Goal: Task Accomplishment & Management: Complete application form

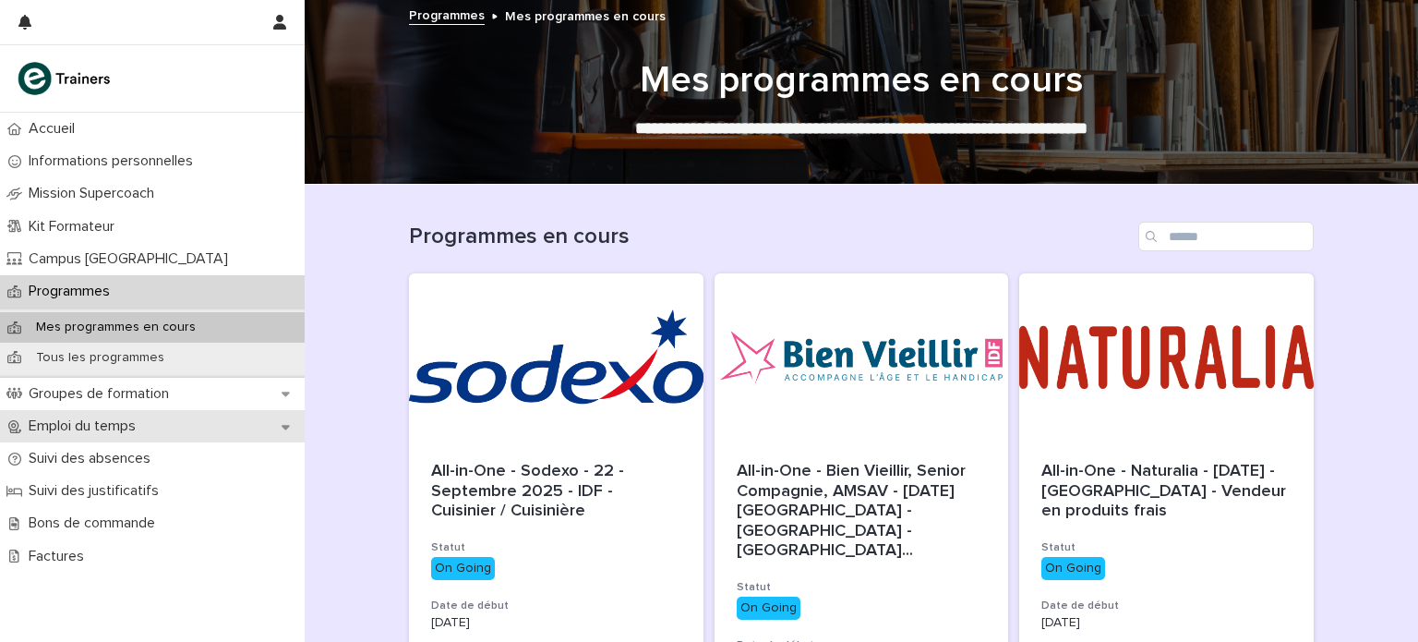
click at [183, 430] on div "Emploi du temps" at bounding box center [152, 426] width 305 height 32
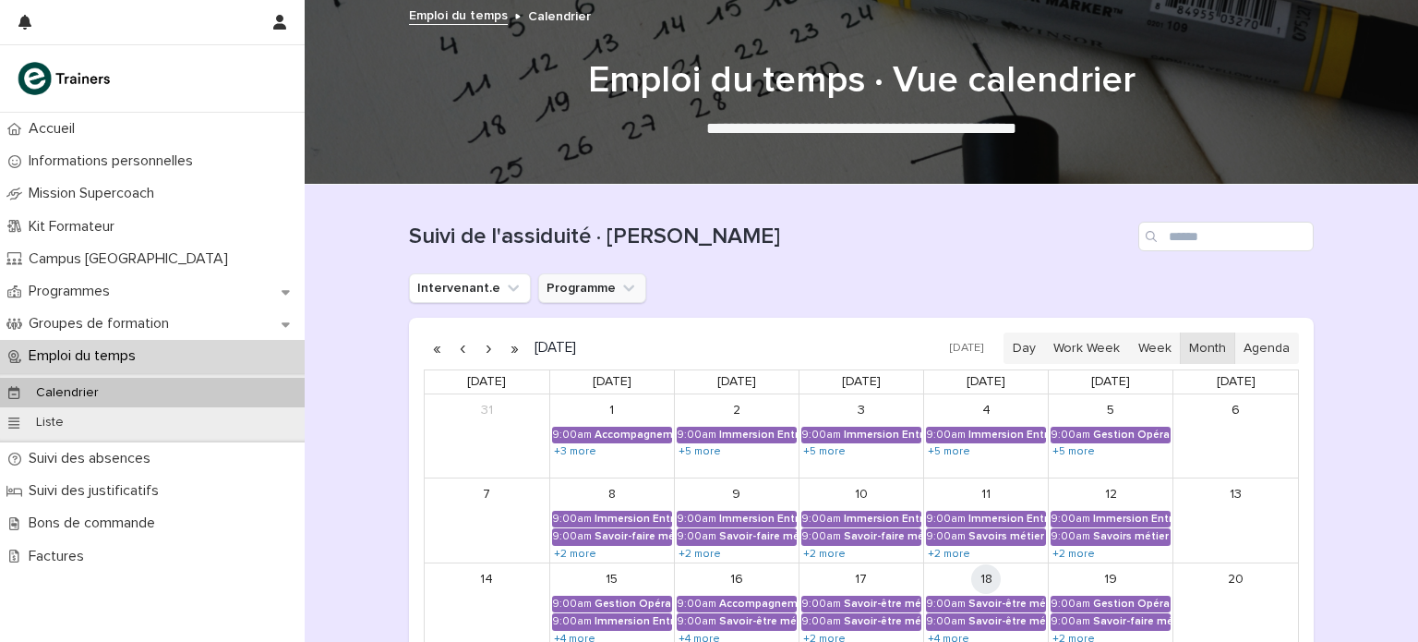
click at [620, 288] on icon "Programme" at bounding box center [629, 288] width 18 height 18
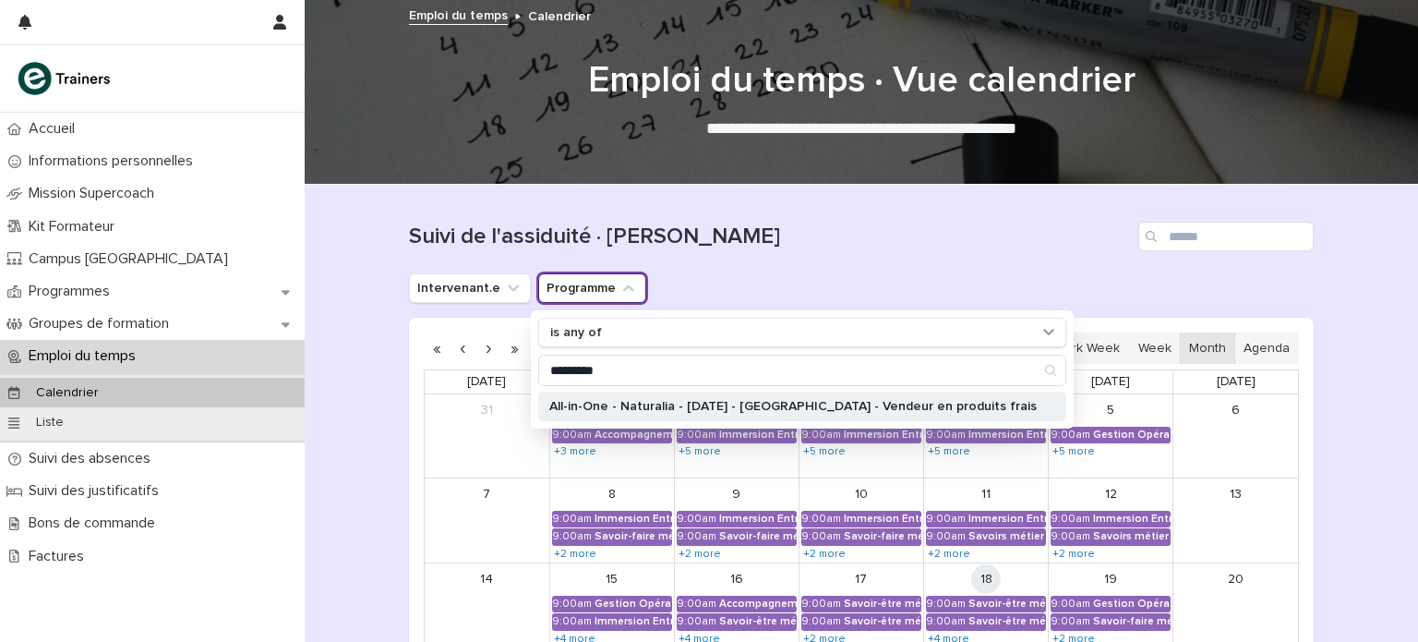
type input "*********"
click at [723, 404] on p "All-in-One - Naturalia - [DATE] - [GEOGRAPHIC_DATA] - Vendeur en produits frais" at bounding box center [793, 406] width 488 height 13
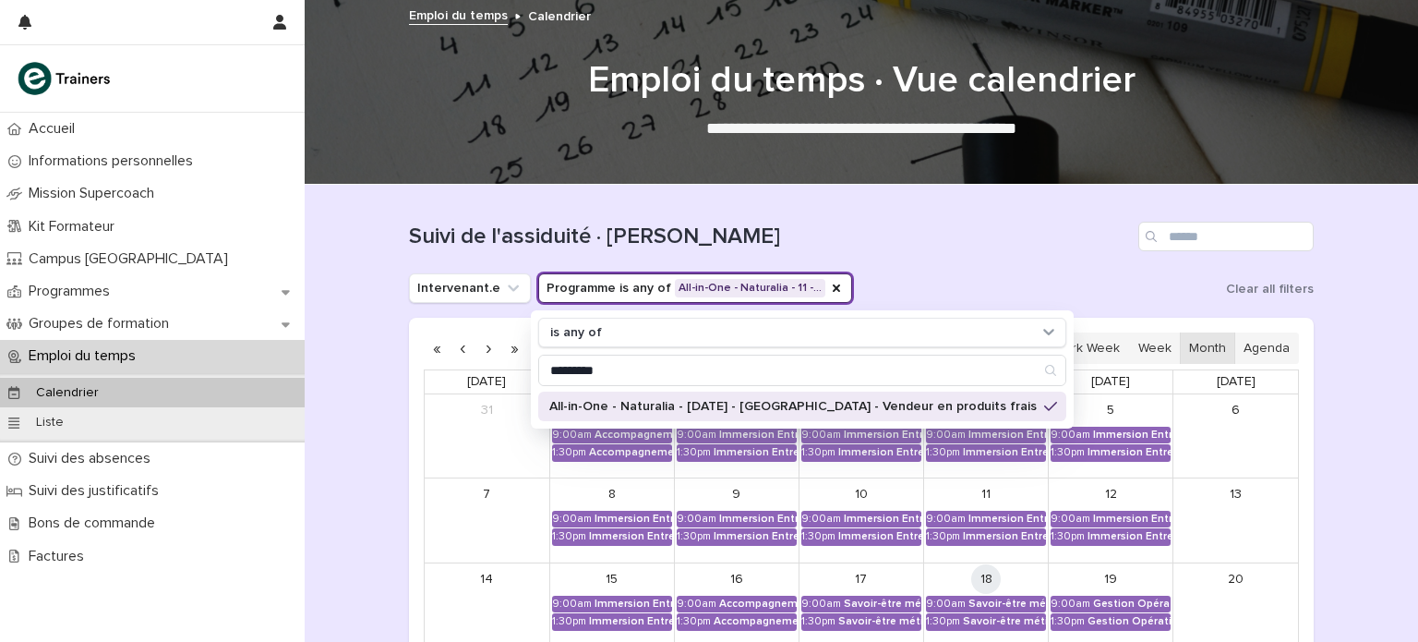
click at [826, 218] on div "Suivi de l'assiduité · [PERSON_NAME]" at bounding box center [861, 229] width 905 height 89
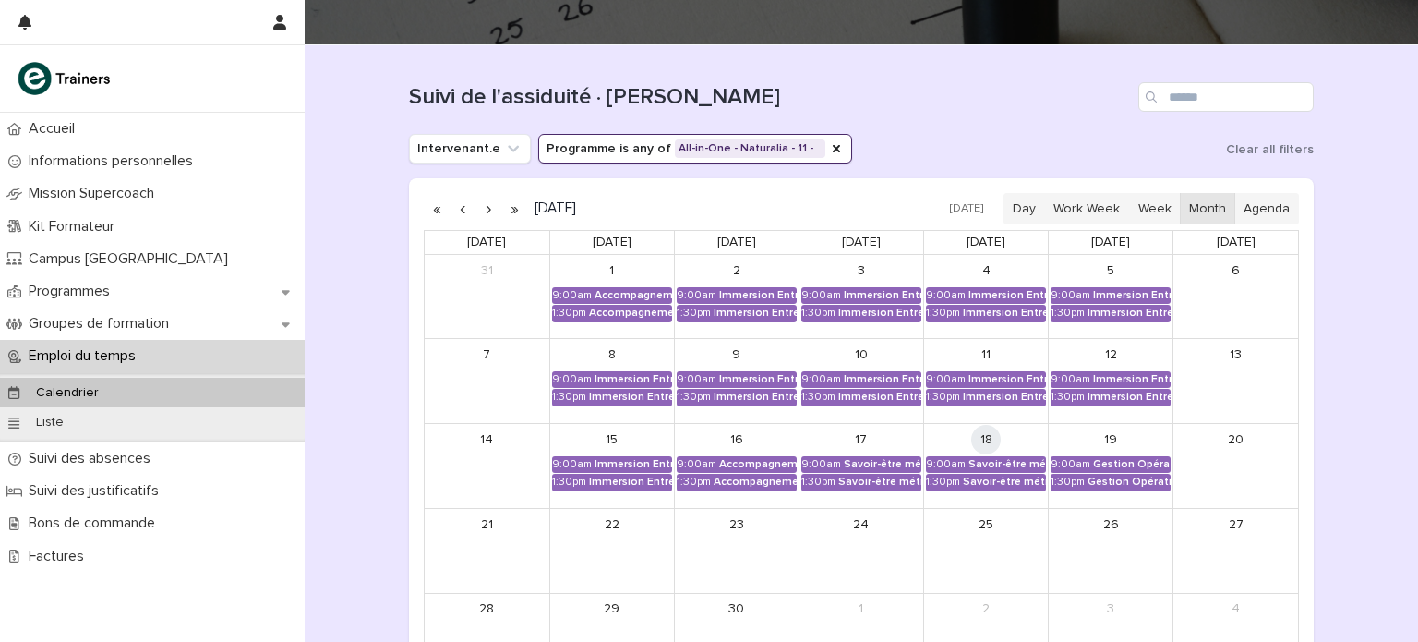
scroll to position [145, 0]
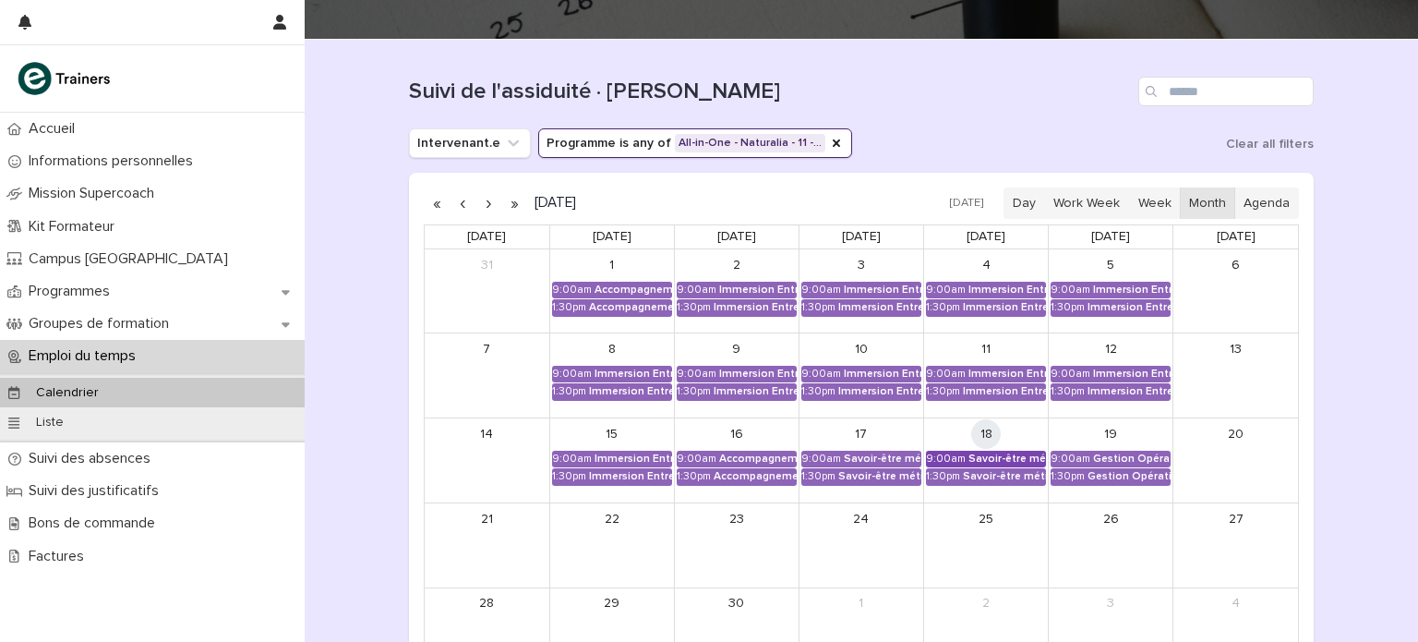
click at [1014, 453] on div "Savoir-être métier - Collaboration et dynamique d'équipe dans un espace de vente" at bounding box center [1008, 458] width 78 height 13
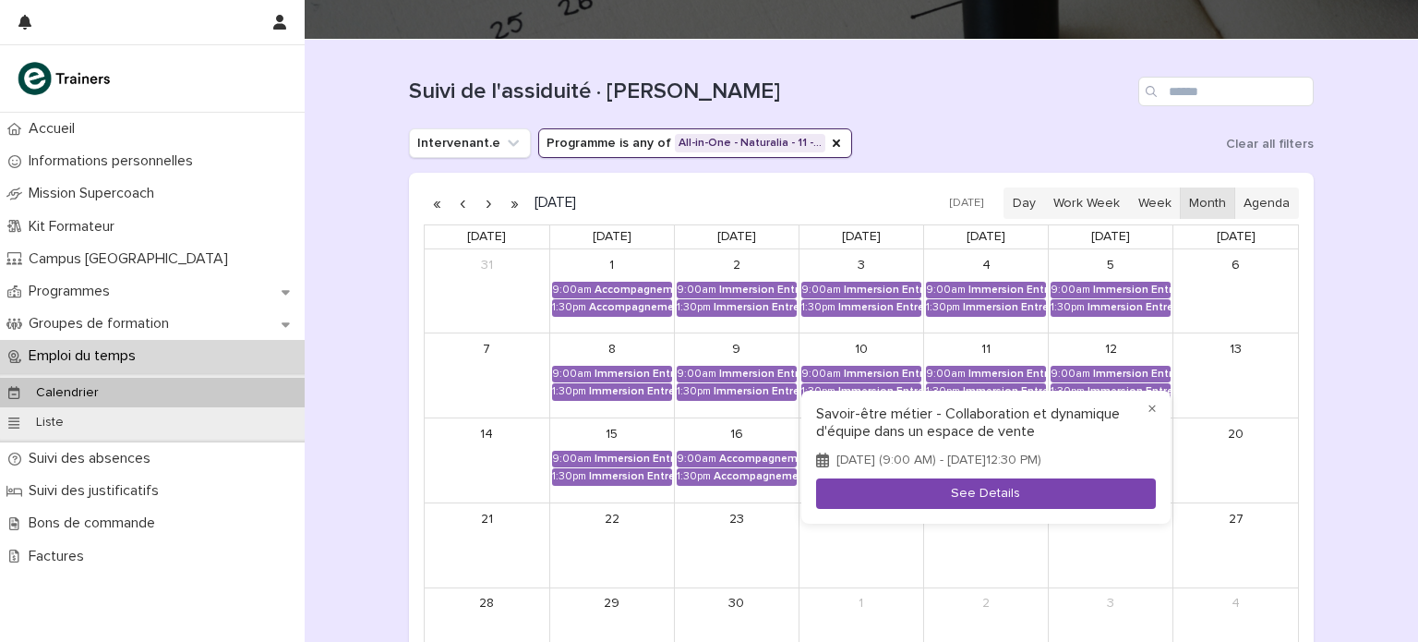
click at [987, 498] on button "See Details" at bounding box center [986, 493] width 340 height 30
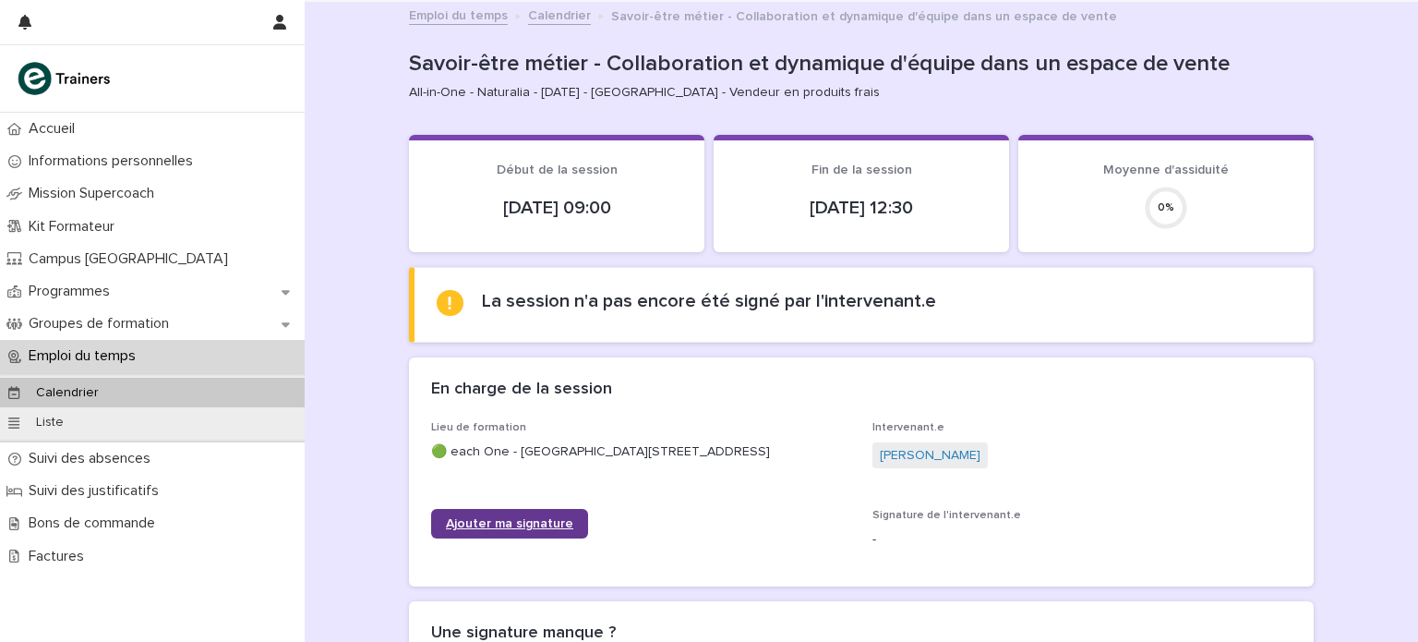
click at [519, 530] on span "Ajouter ma signature" at bounding box center [509, 523] width 127 height 13
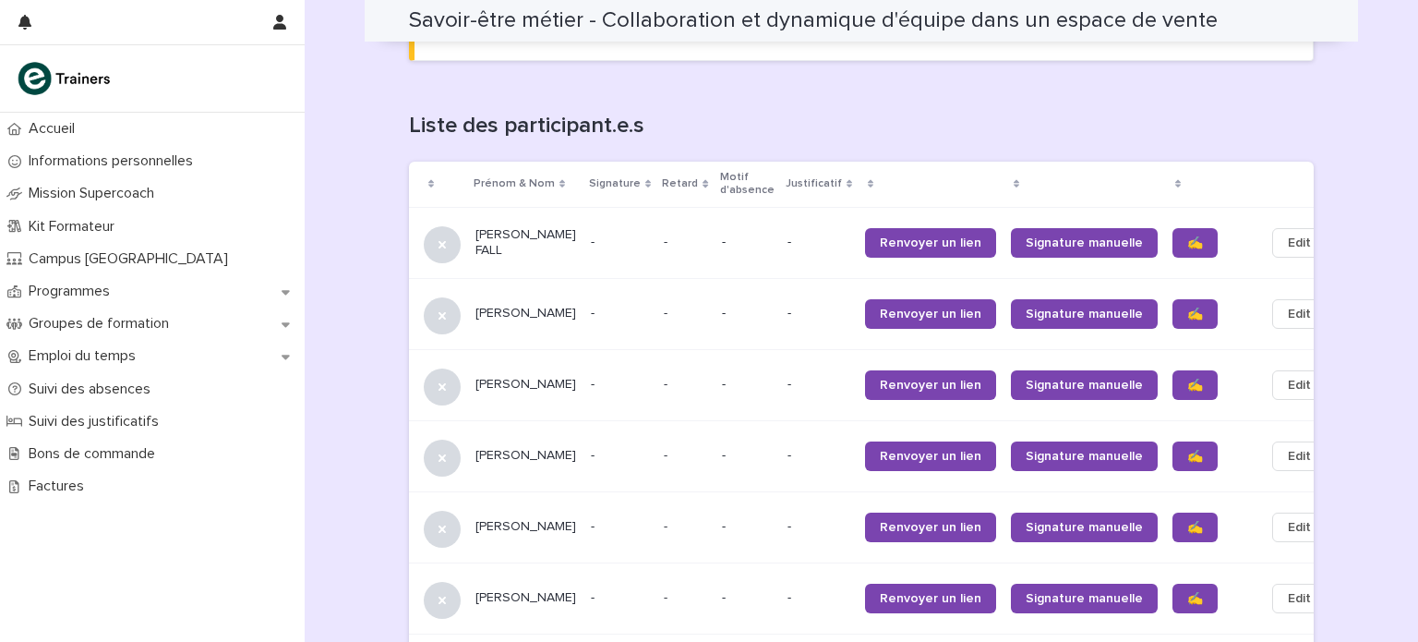
scroll to position [1148, 0]
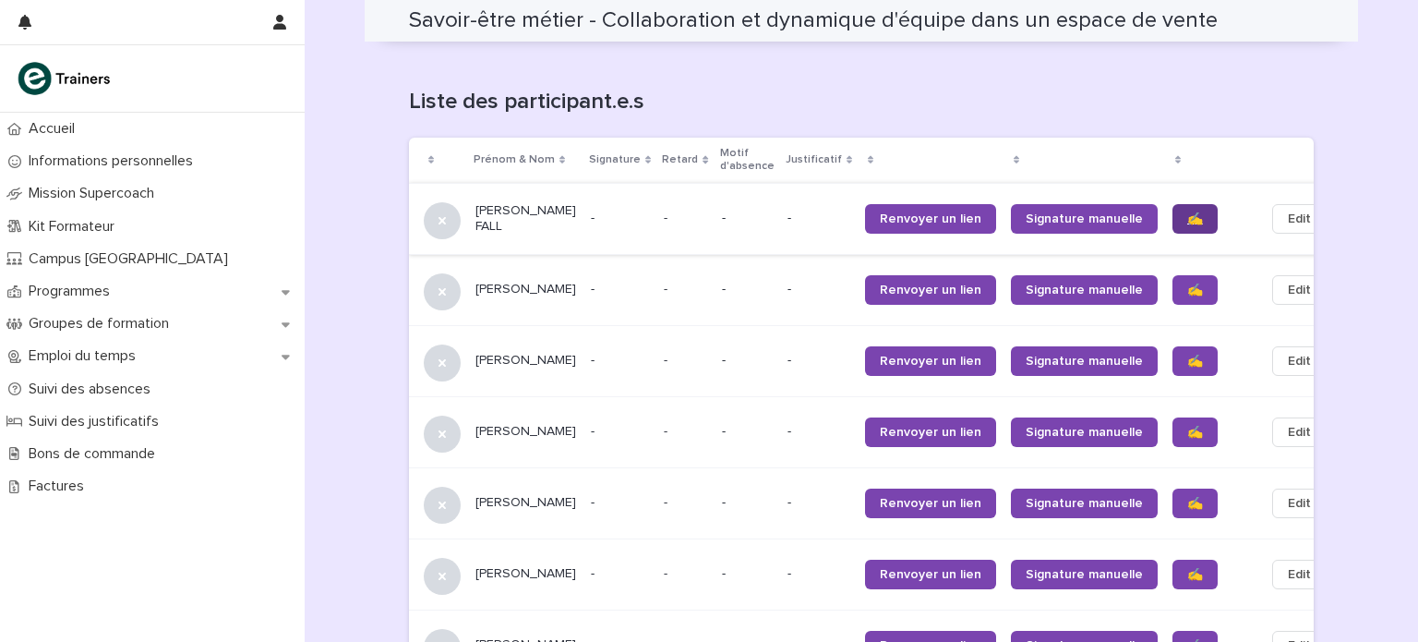
click at [1188, 212] on span "✍️" at bounding box center [1196, 218] width 16 height 13
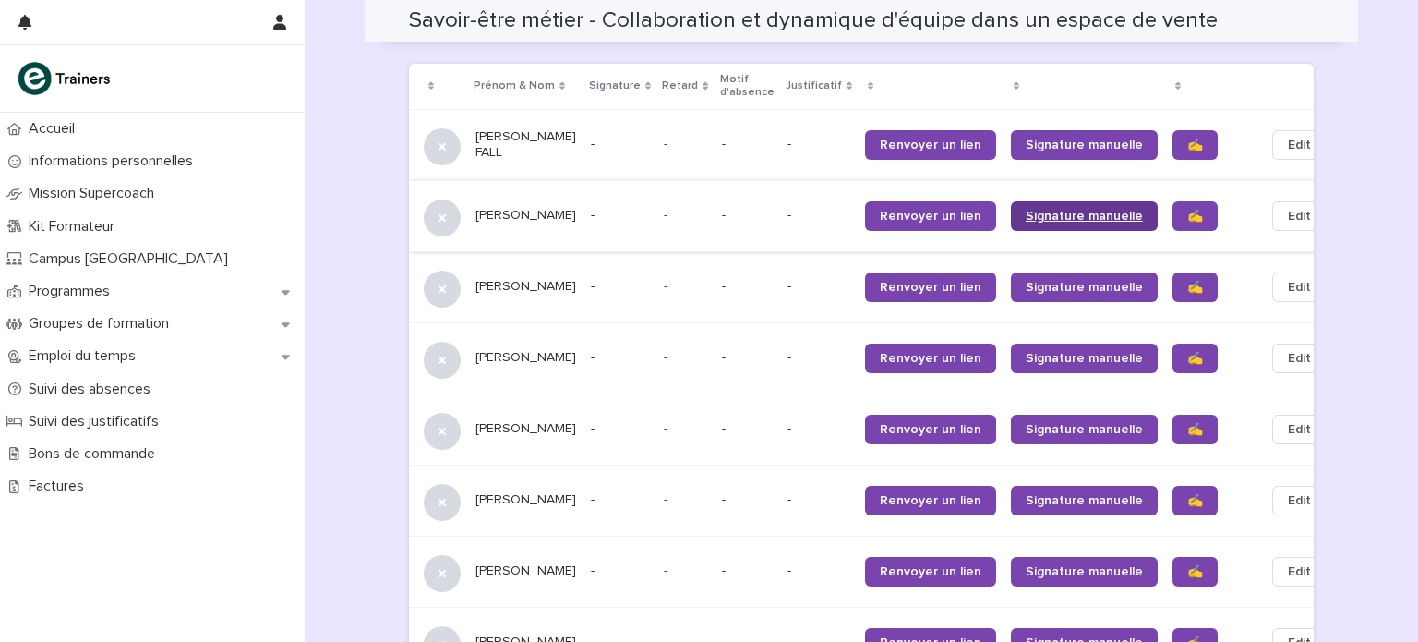
scroll to position [1240, 0]
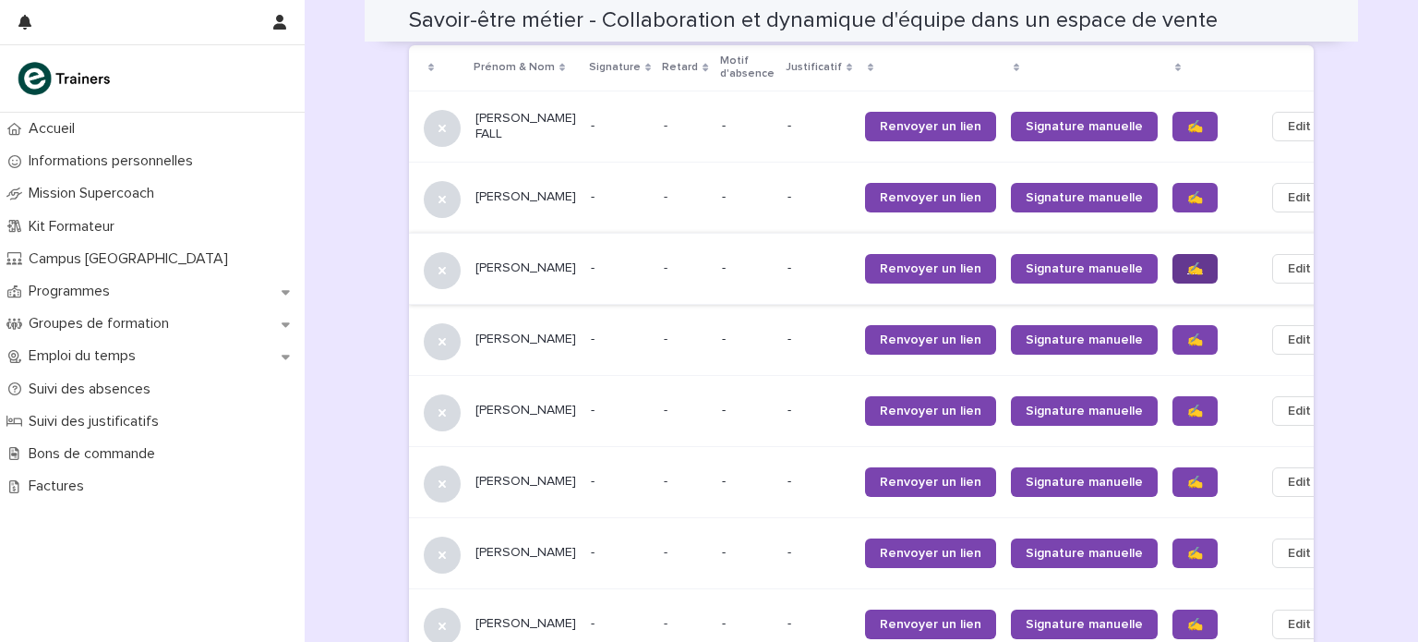
click at [1188, 262] on span "✍️" at bounding box center [1196, 268] width 16 height 13
click at [1188, 333] on span "✍️" at bounding box center [1196, 339] width 16 height 13
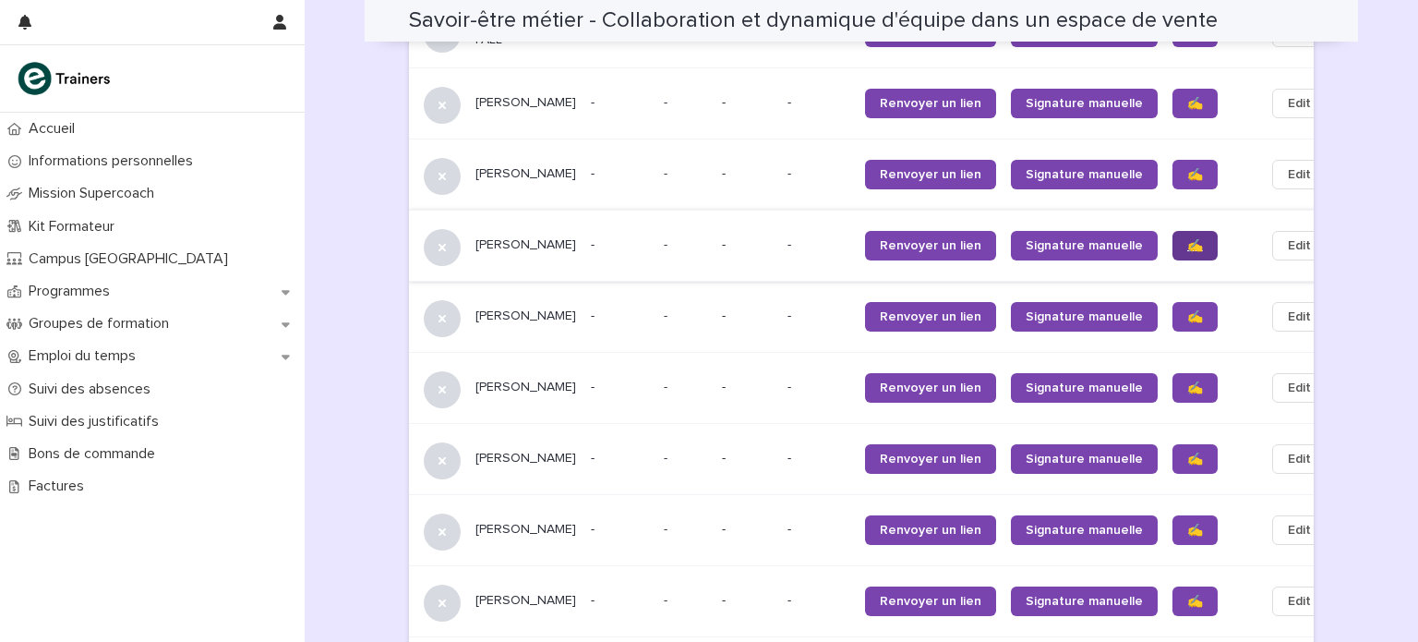
scroll to position [1337, 0]
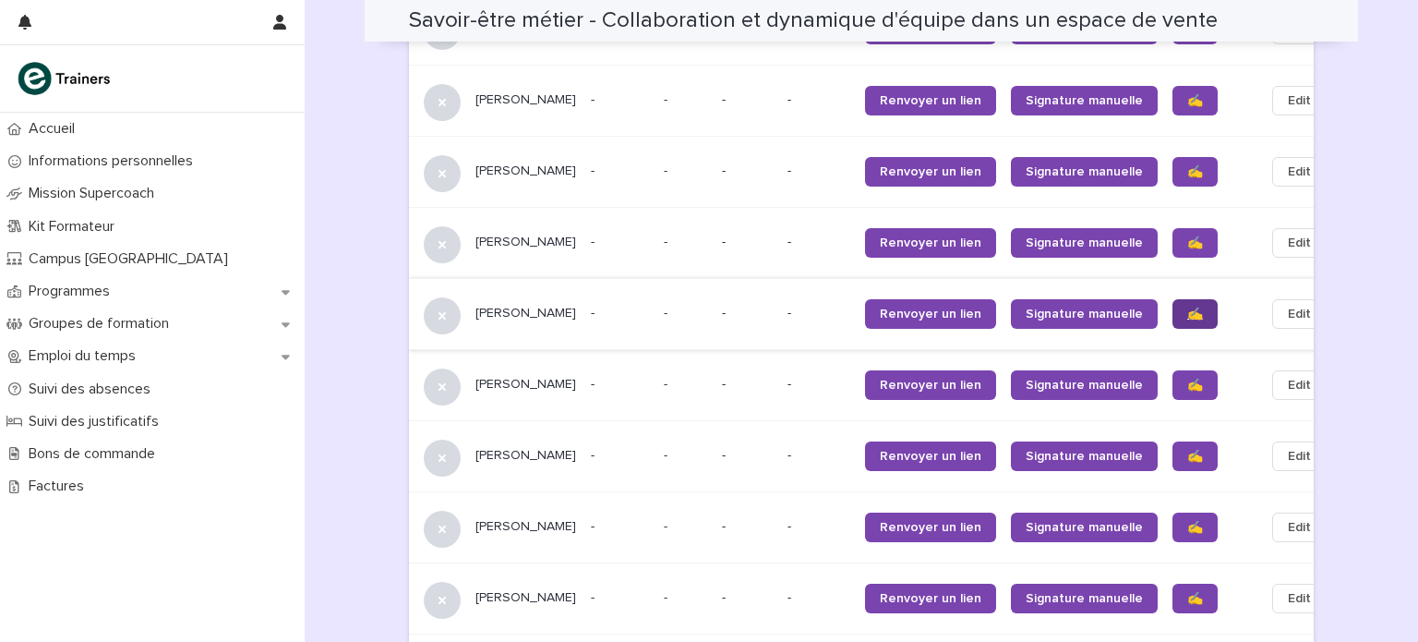
click at [1188, 309] on span "✍️" at bounding box center [1196, 314] width 16 height 13
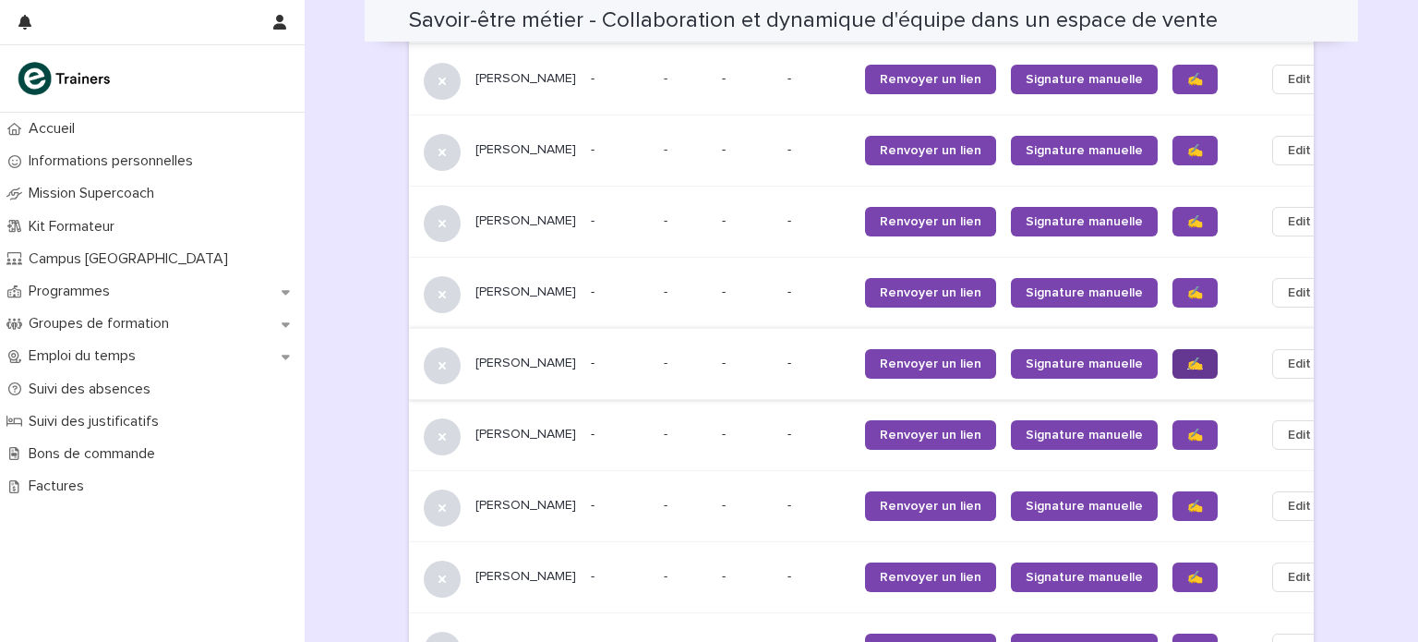
scroll to position [1361, 0]
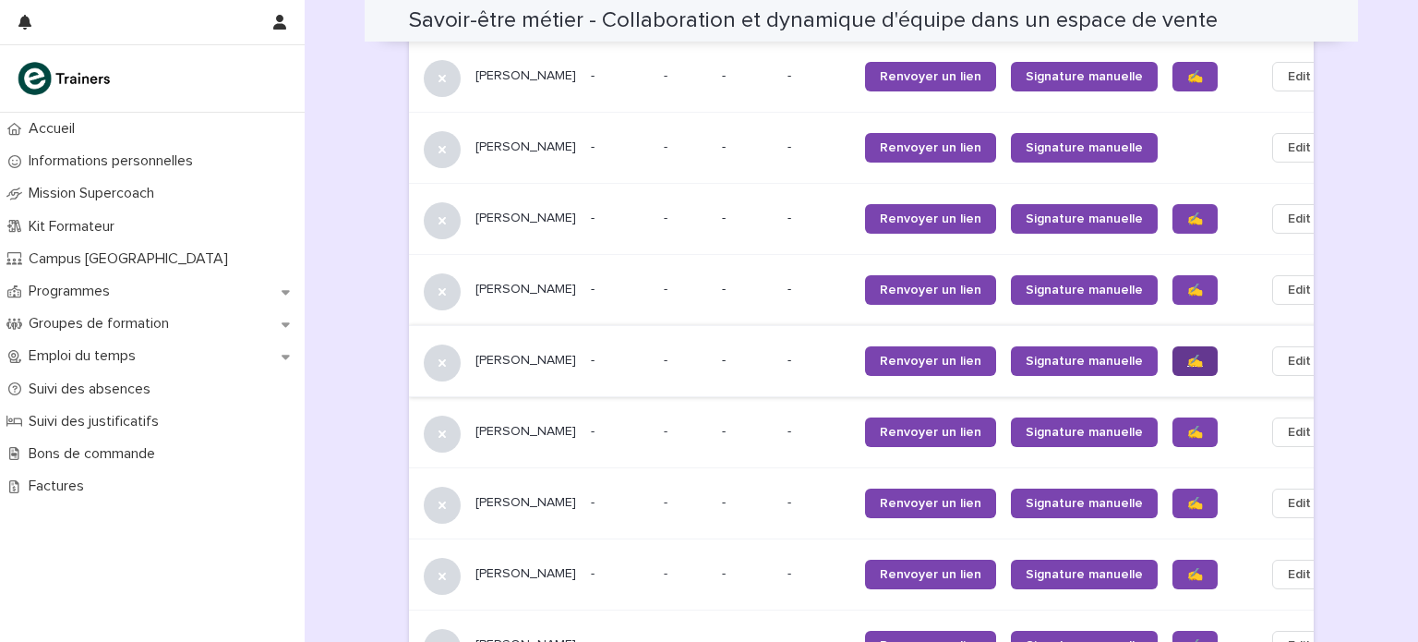
click at [1188, 355] on span "✍️" at bounding box center [1196, 361] width 16 height 13
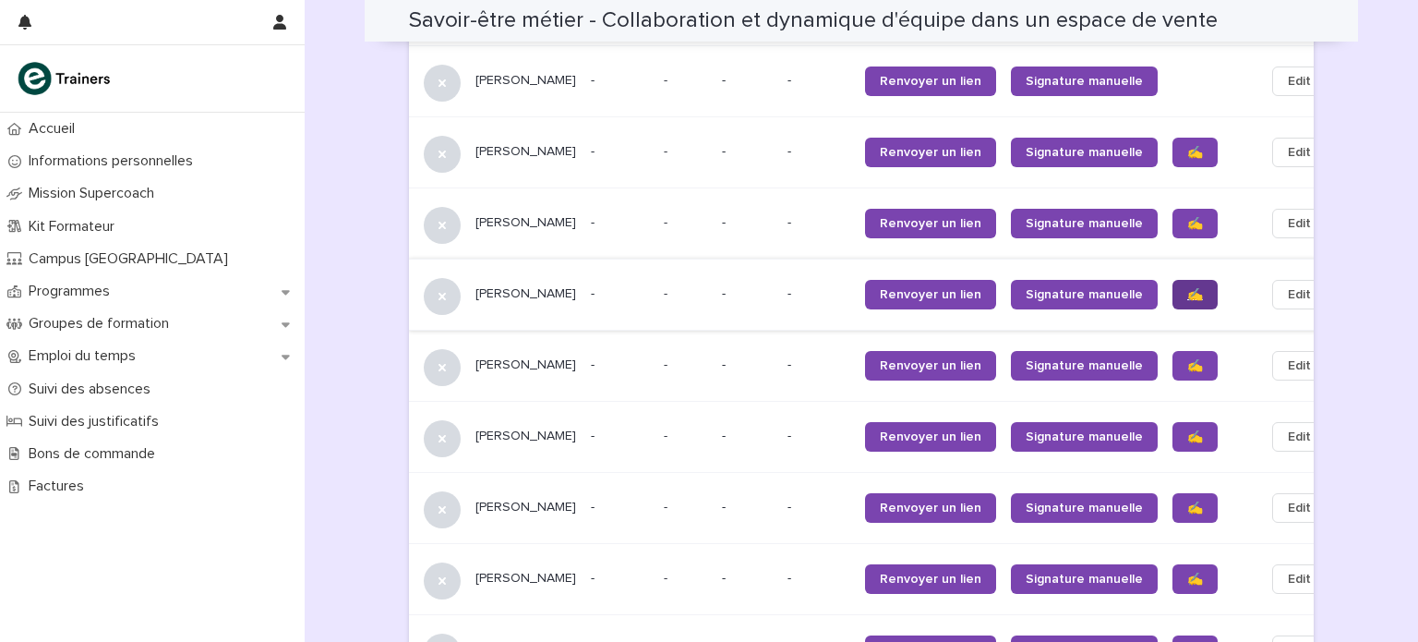
scroll to position [1440, 0]
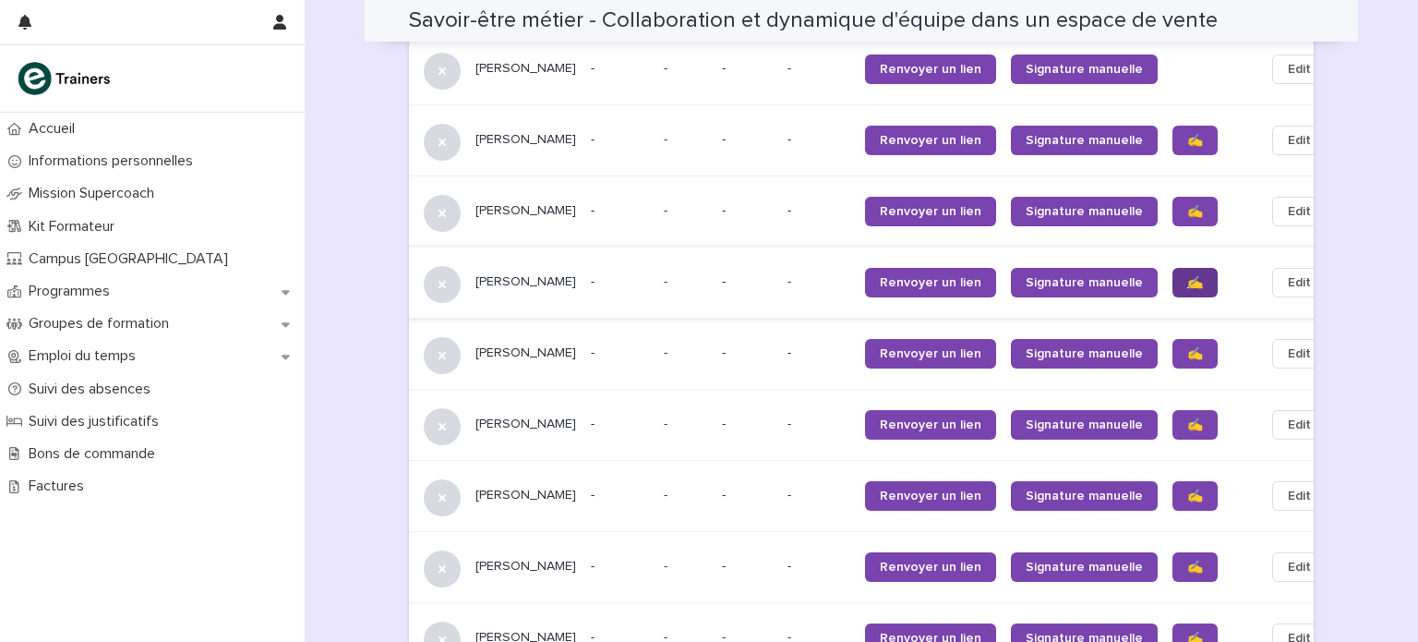
click at [1188, 355] on span "✍️" at bounding box center [1196, 353] width 16 height 13
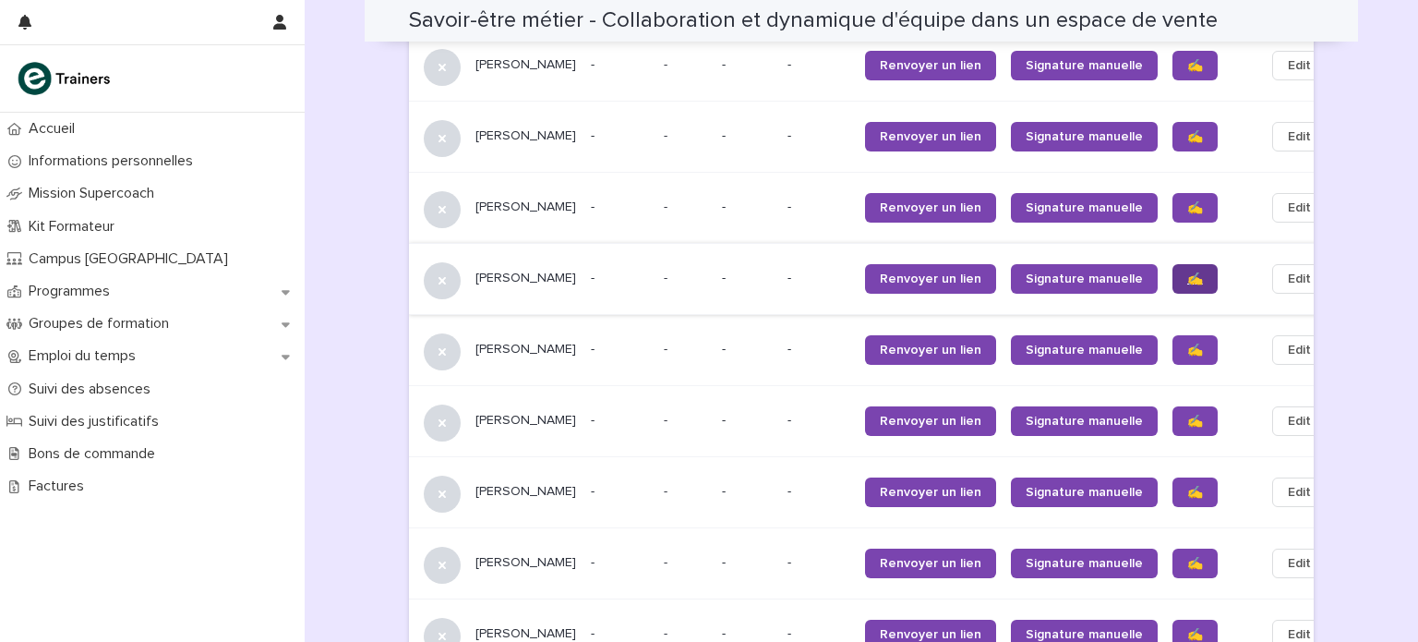
scroll to position [1516, 0]
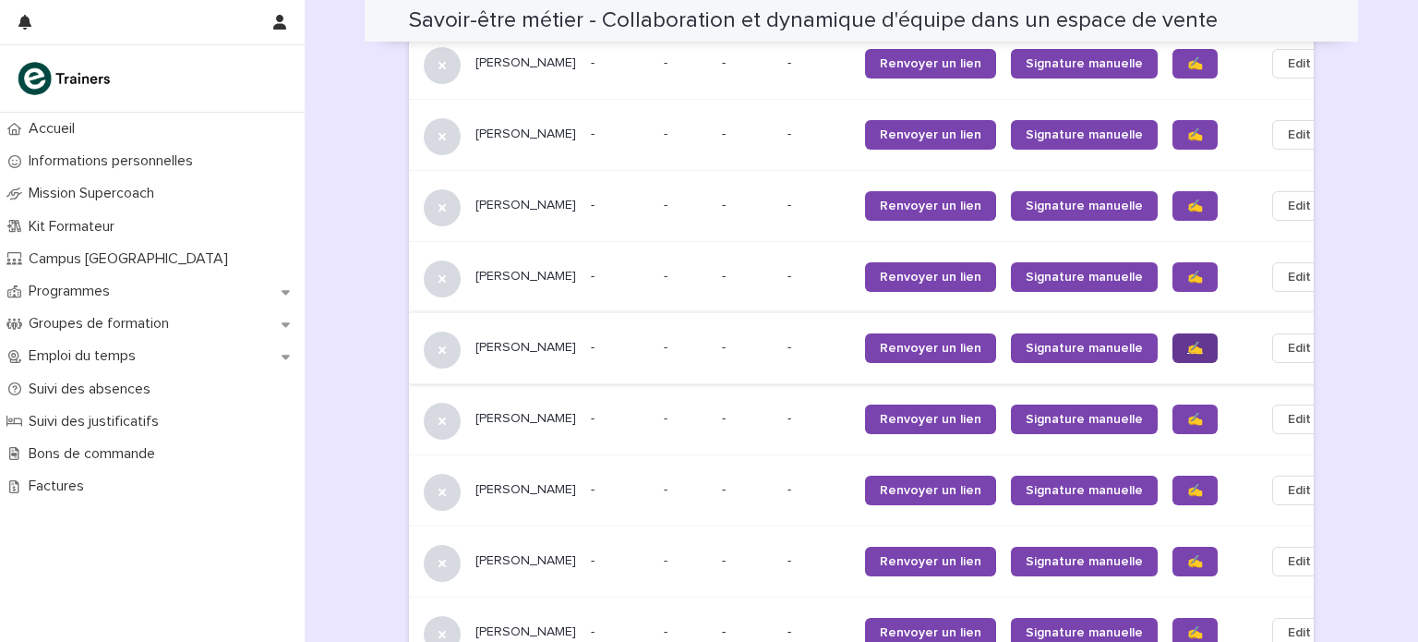
click at [1188, 350] on span "✍️" at bounding box center [1196, 348] width 16 height 13
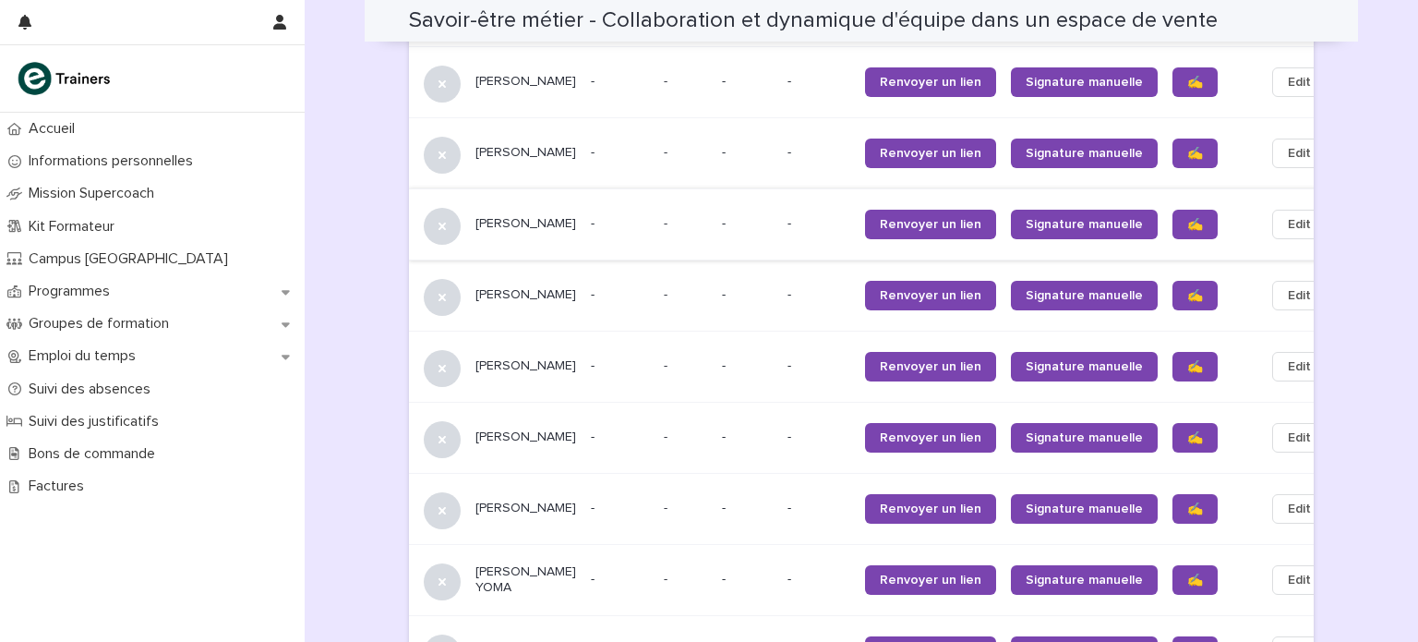
scroll to position [1637, 0]
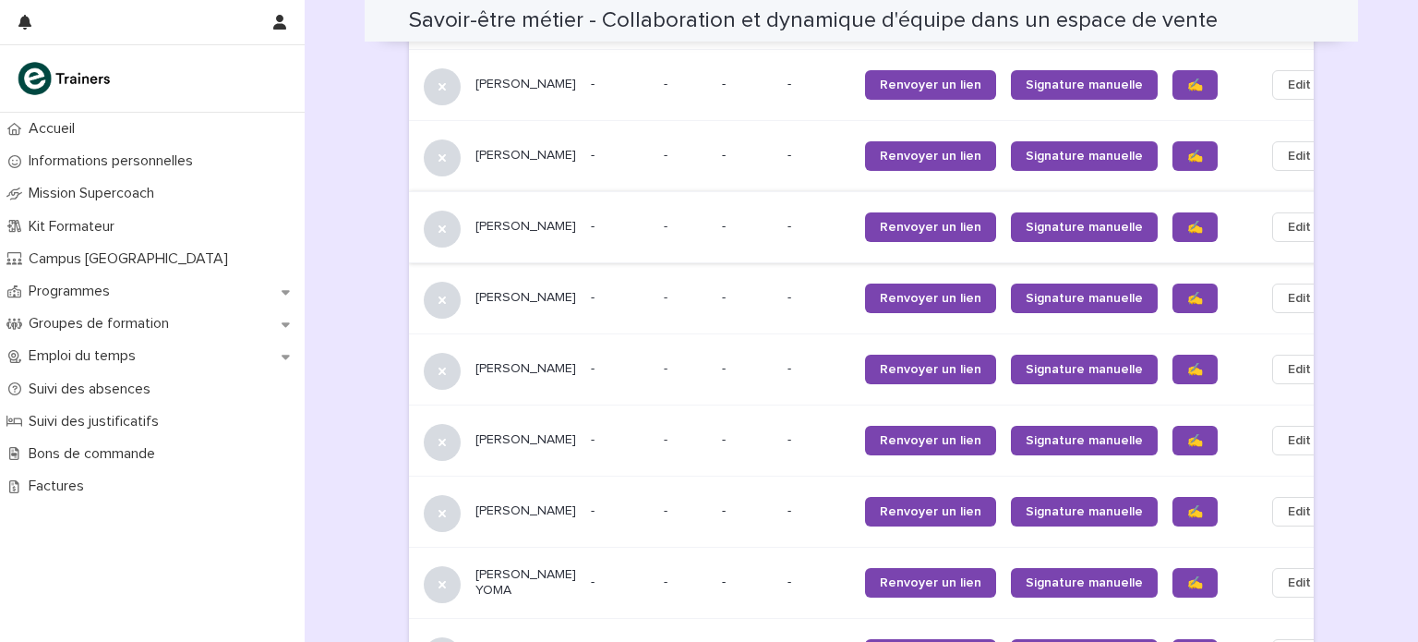
click at [1188, 368] on span "✍️" at bounding box center [1196, 369] width 16 height 13
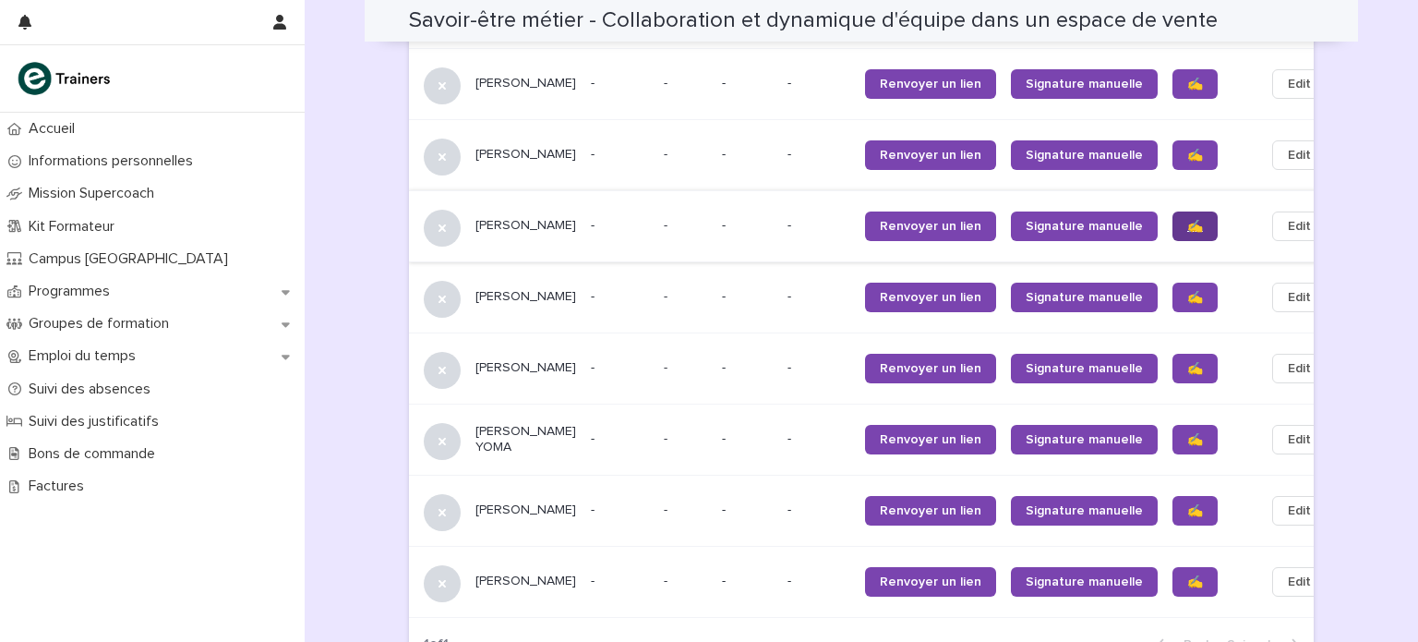
scroll to position [1789, 0]
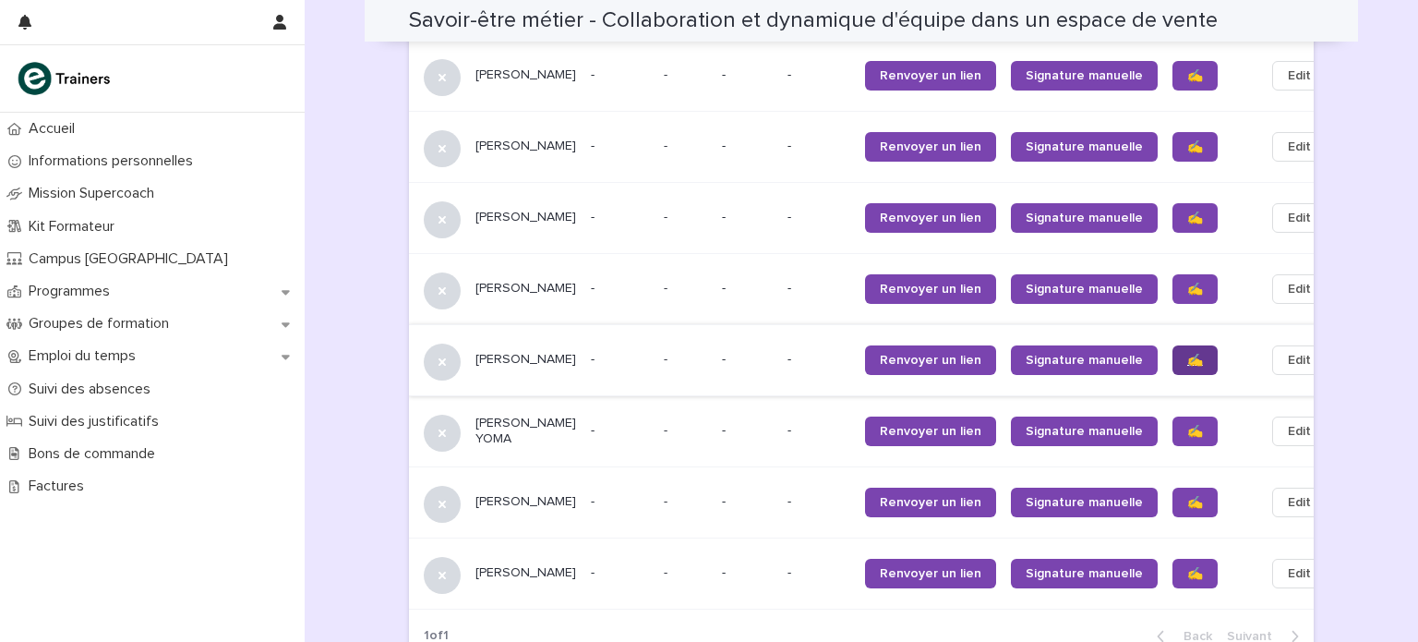
click at [1188, 362] on span "✍️" at bounding box center [1196, 360] width 16 height 13
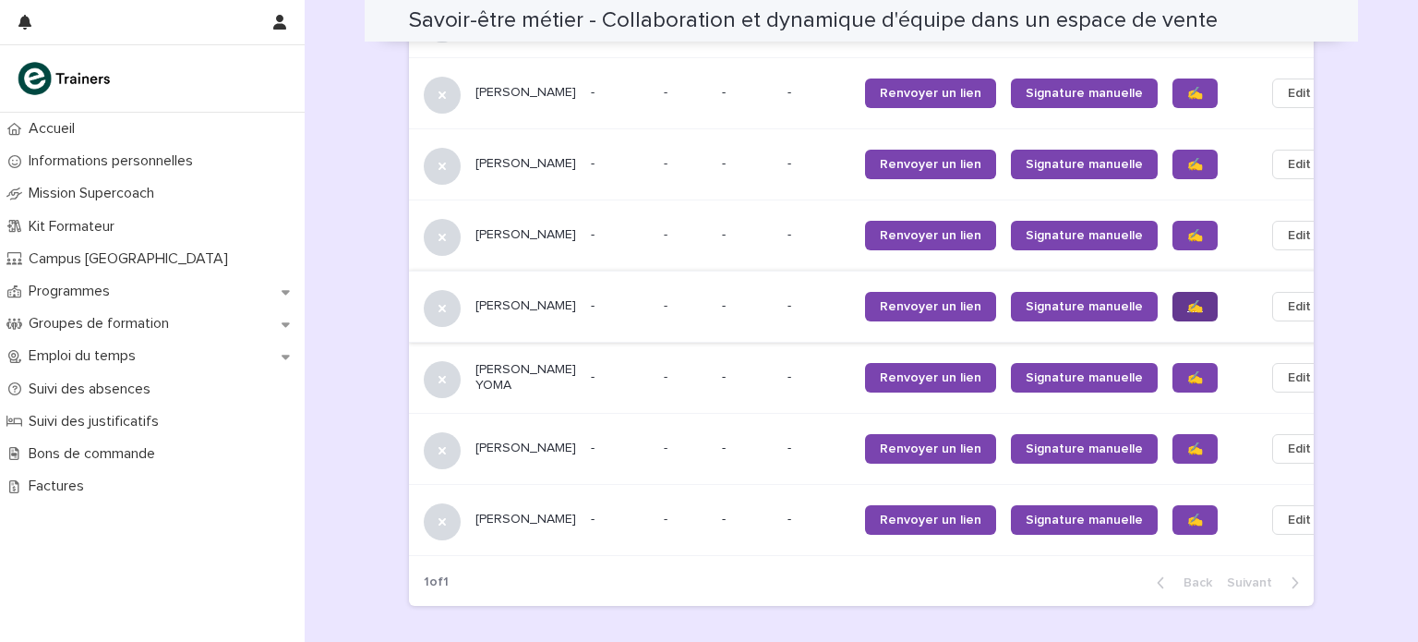
scroll to position [1852, 0]
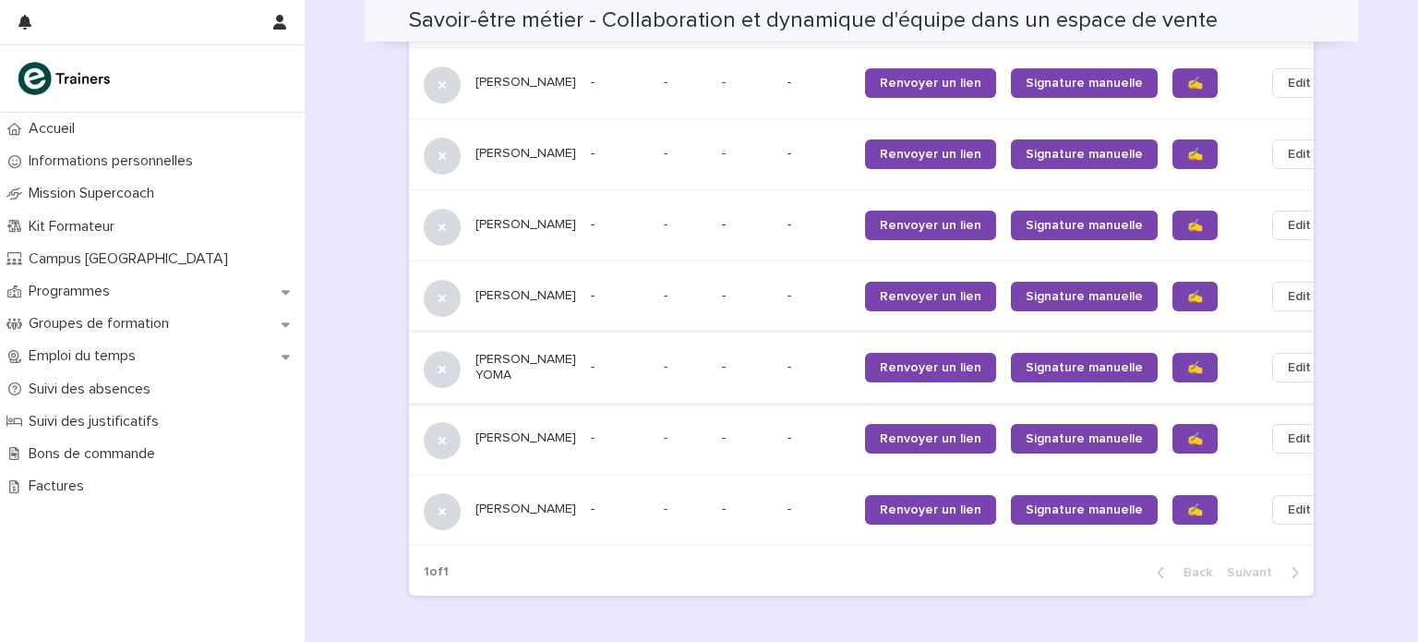
click at [1188, 368] on span "✍️" at bounding box center [1196, 367] width 16 height 13
click at [1188, 440] on span "✍️" at bounding box center [1196, 438] width 16 height 13
click at [1188, 511] on span "✍️" at bounding box center [1196, 509] width 16 height 13
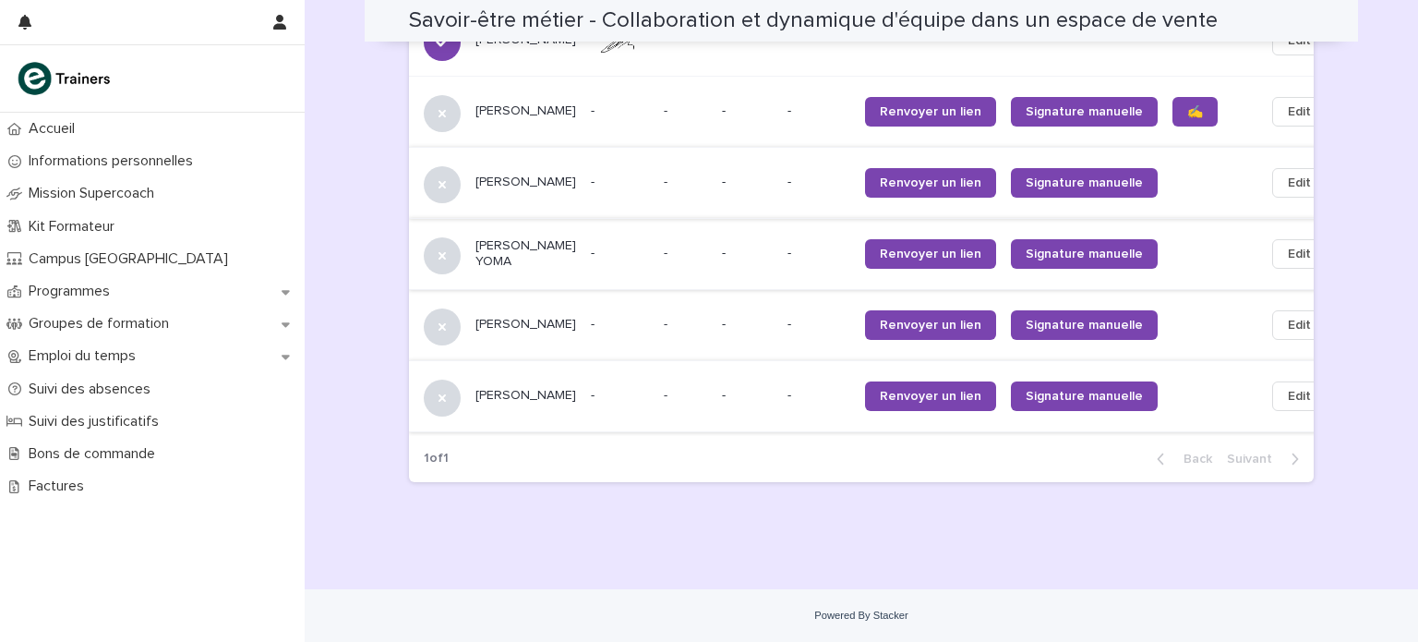
scroll to position [1970, 0]
